Goal: Transaction & Acquisition: Purchase product/service

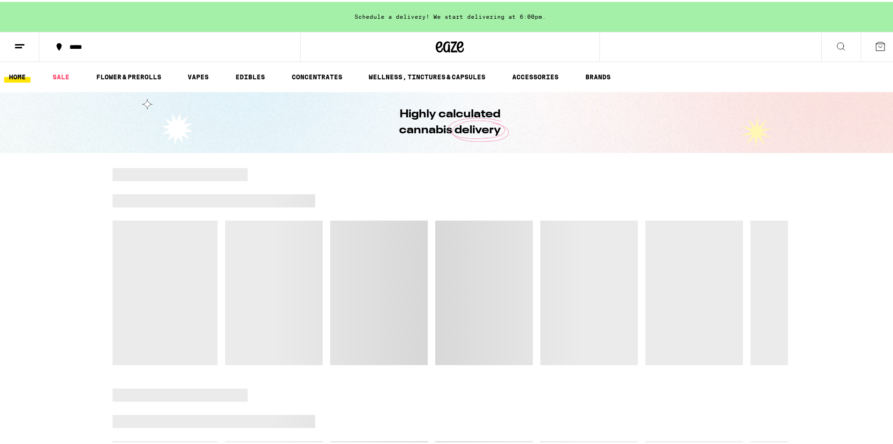
click at [836, 46] on icon at bounding box center [841, 44] width 11 height 11
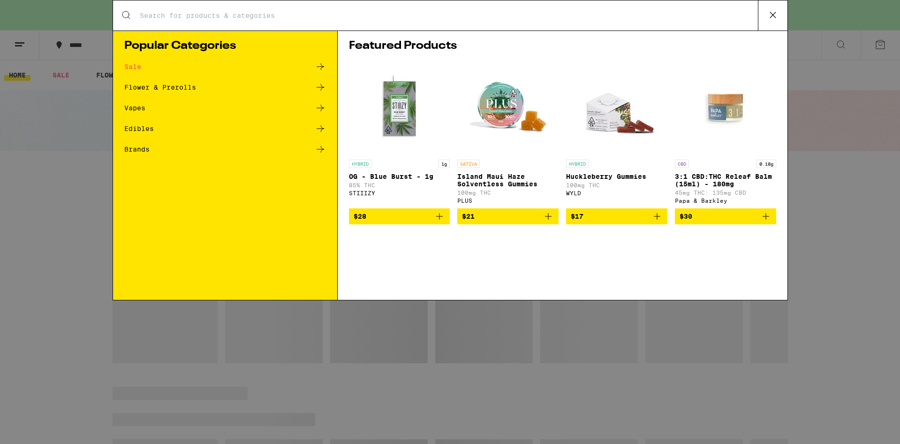
click at [561, 16] on input "Search for Products" at bounding box center [448, 15] width 619 height 8
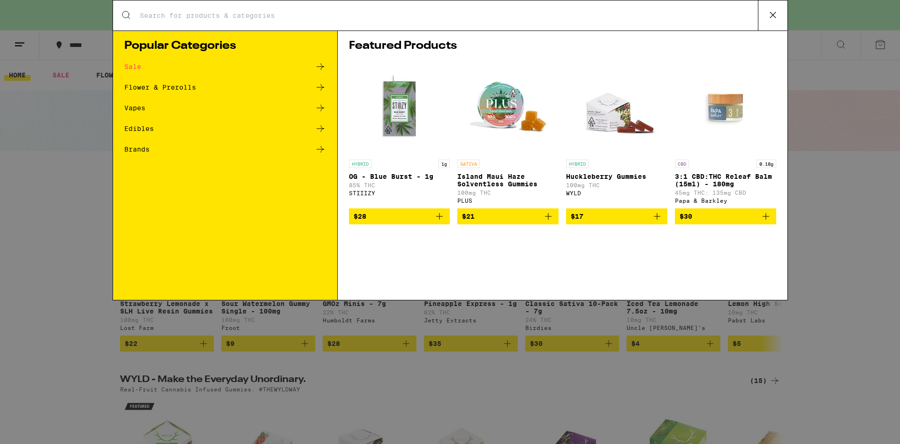
type input "dosist"
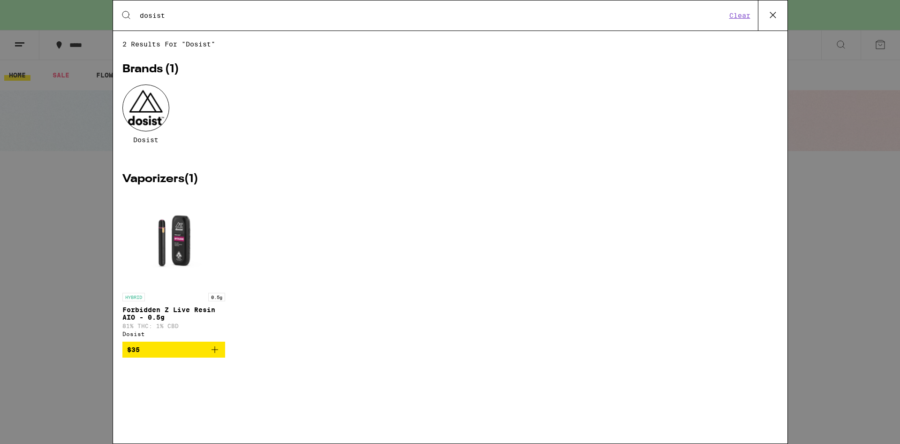
click at [152, 129] on div at bounding box center [145, 107] width 47 height 47
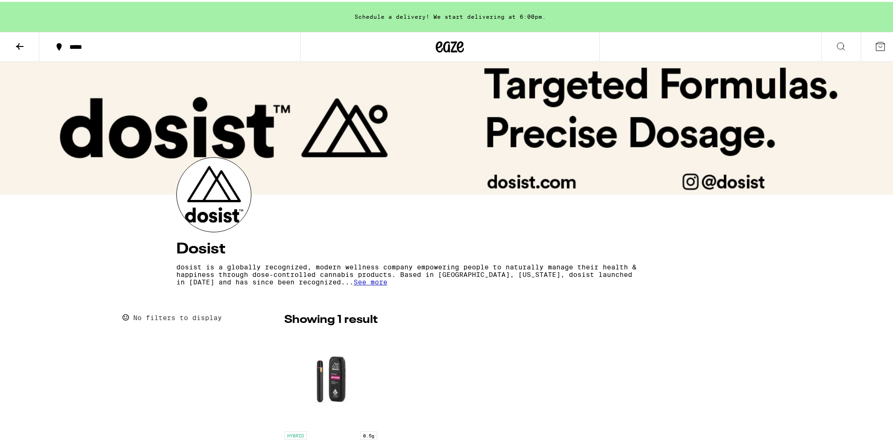
scroll to position [183, 0]
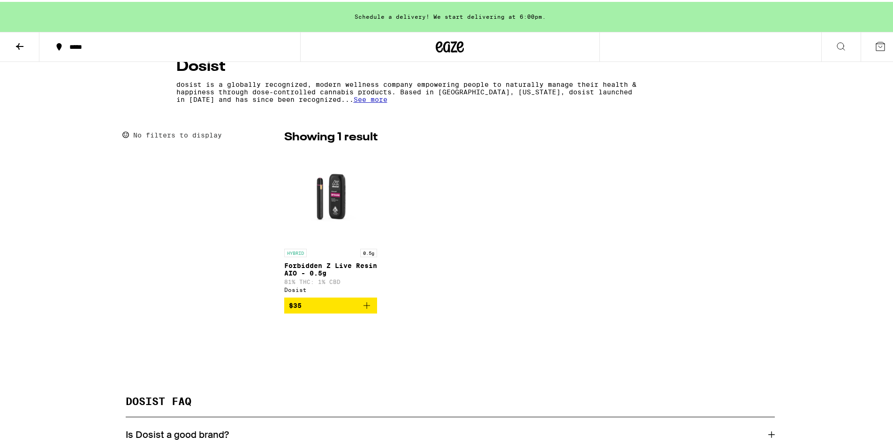
click at [344, 104] on div "Dosist dosist is a globally recognized, modern wellness company empowering peop…" at bounding box center [450, 224] width 900 height 693
click at [354, 101] on span "See more" at bounding box center [371, 98] width 34 height 8
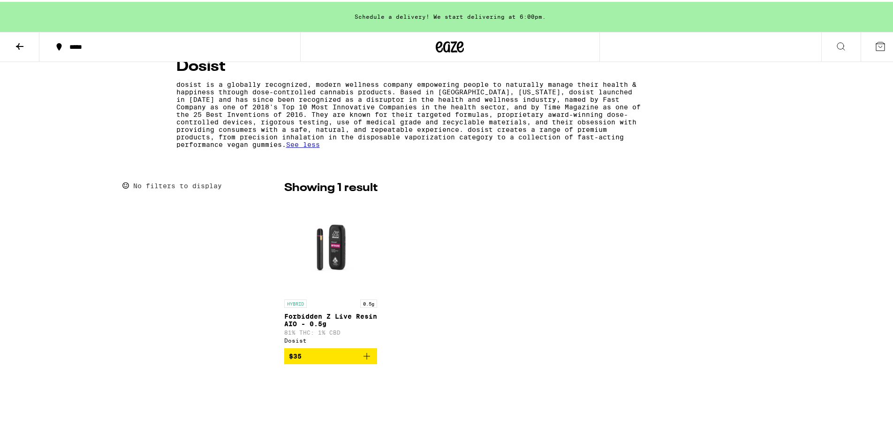
click at [30, 47] on button at bounding box center [19, 45] width 39 height 30
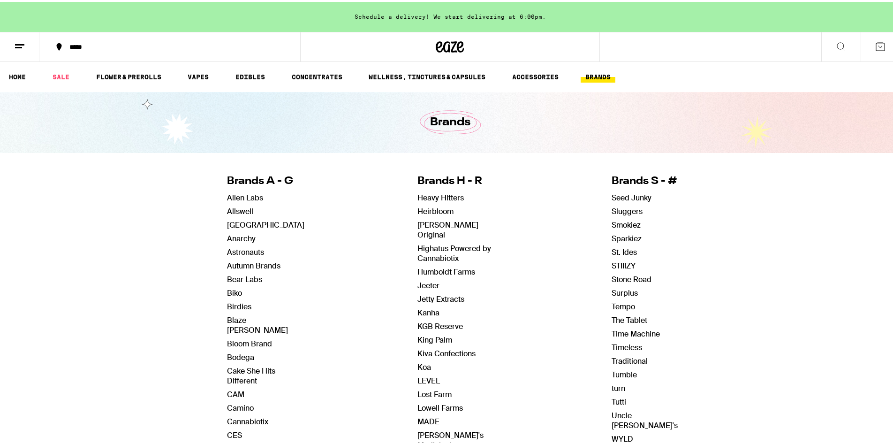
click at [836, 48] on icon at bounding box center [841, 44] width 11 height 11
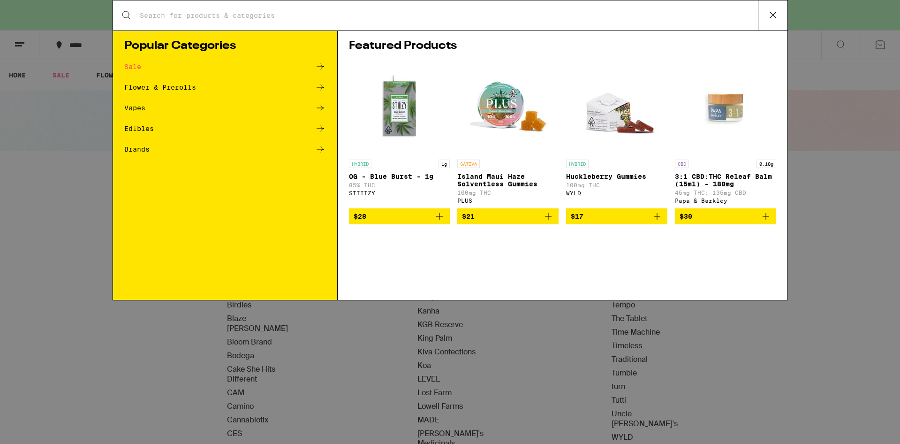
click at [227, 17] on input "Search for Products" at bounding box center [448, 15] width 619 height 8
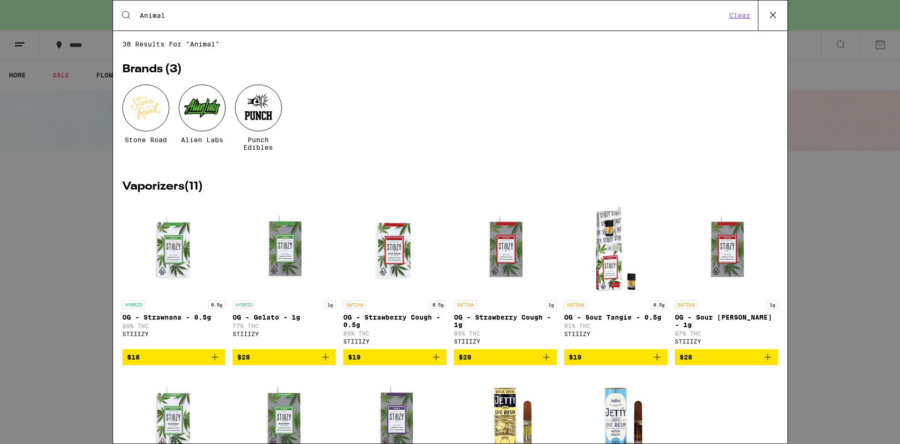
type input "Animal"
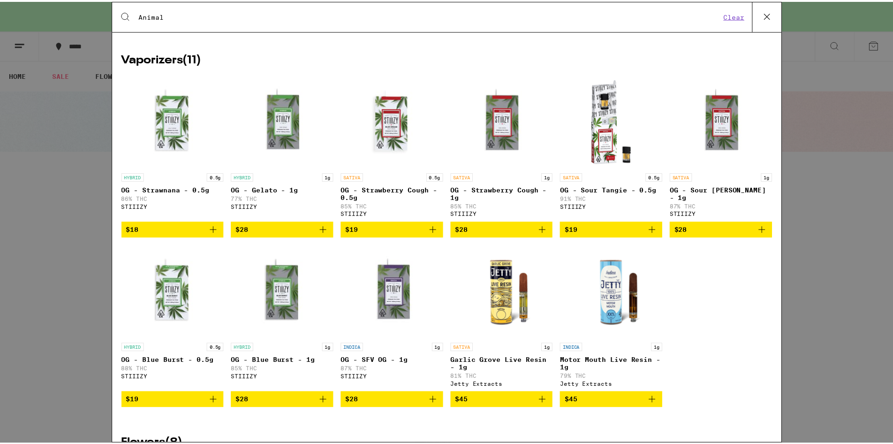
scroll to position [335, 0]
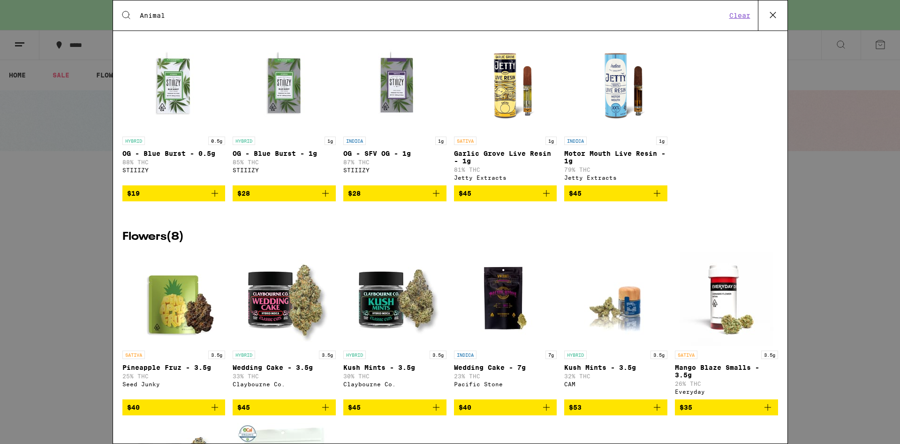
click at [91, 156] on div "Search for Products Animal Clear 38 results for "Animal" Brands ( 3 ) Stone Roa…" at bounding box center [450, 222] width 900 height 444
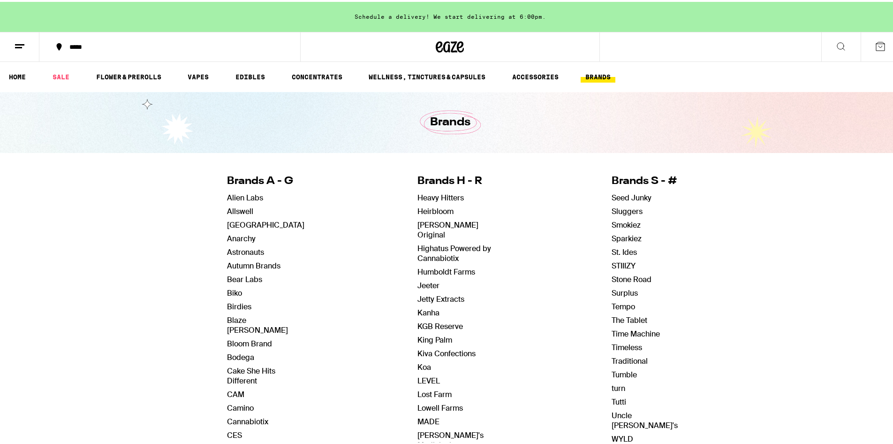
scroll to position [278, 0]
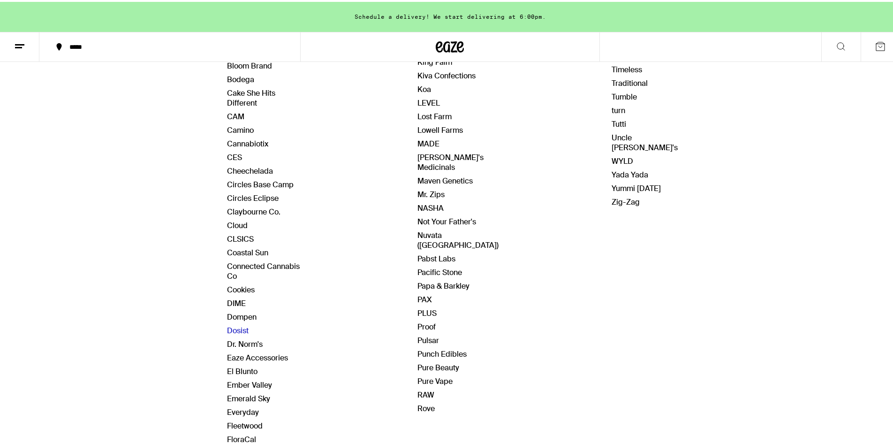
click at [241, 324] on link "Dosist" at bounding box center [238, 329] width 22 height 10
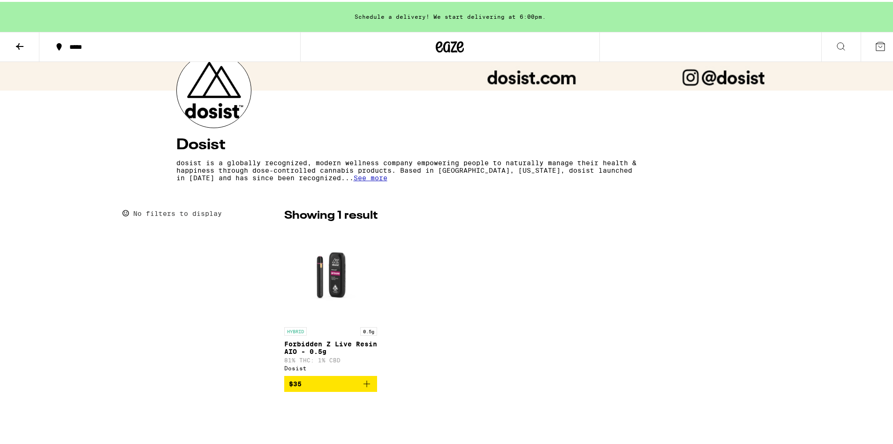
scroll to position [204, 0]
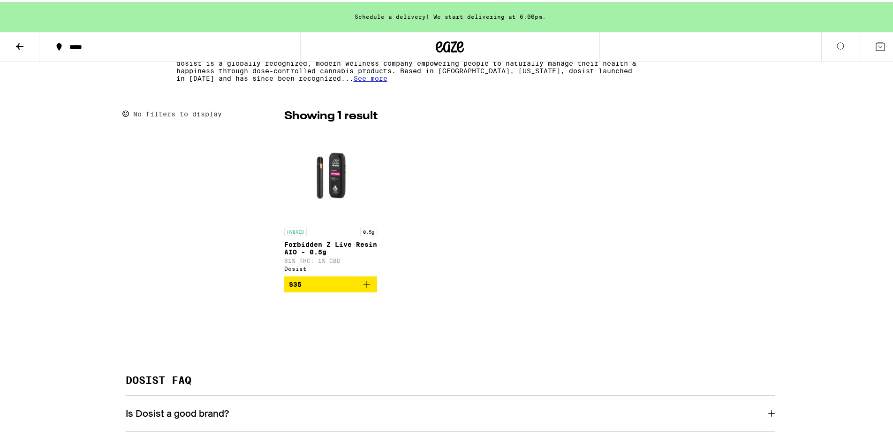
click at [335, 251] on p "Forbidden Z Live Resin AIO - 0.5g" at bounding box center [330, 246] width 93 height 15
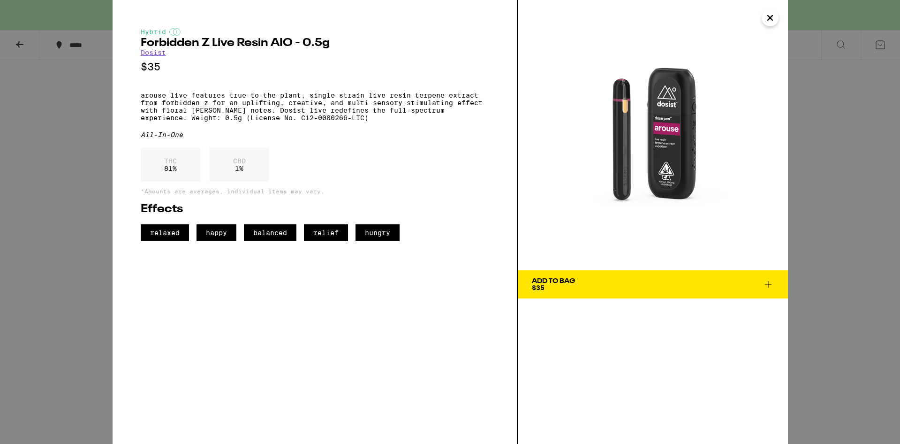
click at [100, 207] on div "Hybrid Forbidden Z Live Resin AIO - 0.5g Dosist $35 arouse live features true-t…" at bounding box center [450, 222] width 900 height 444
